Goal: Information Seeking & Learning: Check status

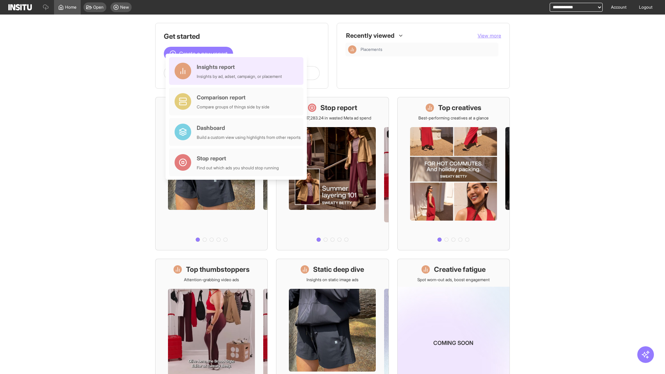
click at [238, 71] on div "Insights report Insights by ad, adset, campaign, or placement" at bounding box center [239, 71] width 85 height 17
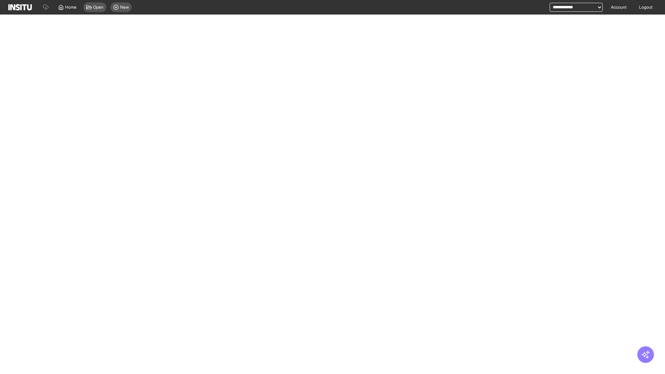
select select "**"
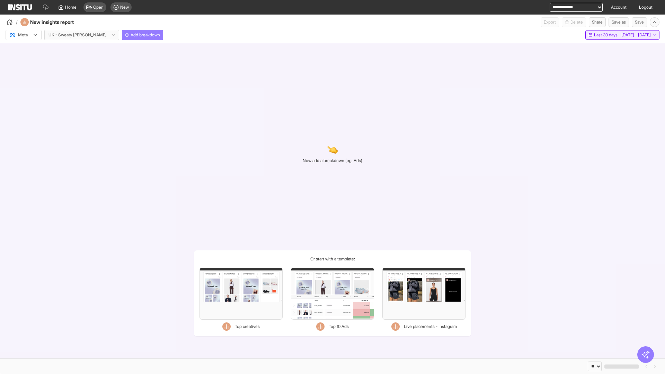
click at [607, 35] on span "Last 30 days - [DATE] - [DATE]" at bounding box center [622, 35] width 57 height 6
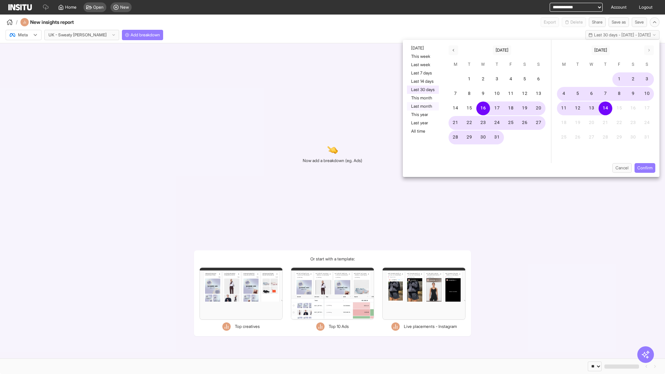
click at [422, 106] on button "Last month" at bounding box center [423, 106] width 32 height 8
